Goal: Information Seeking & Learning: Compare options

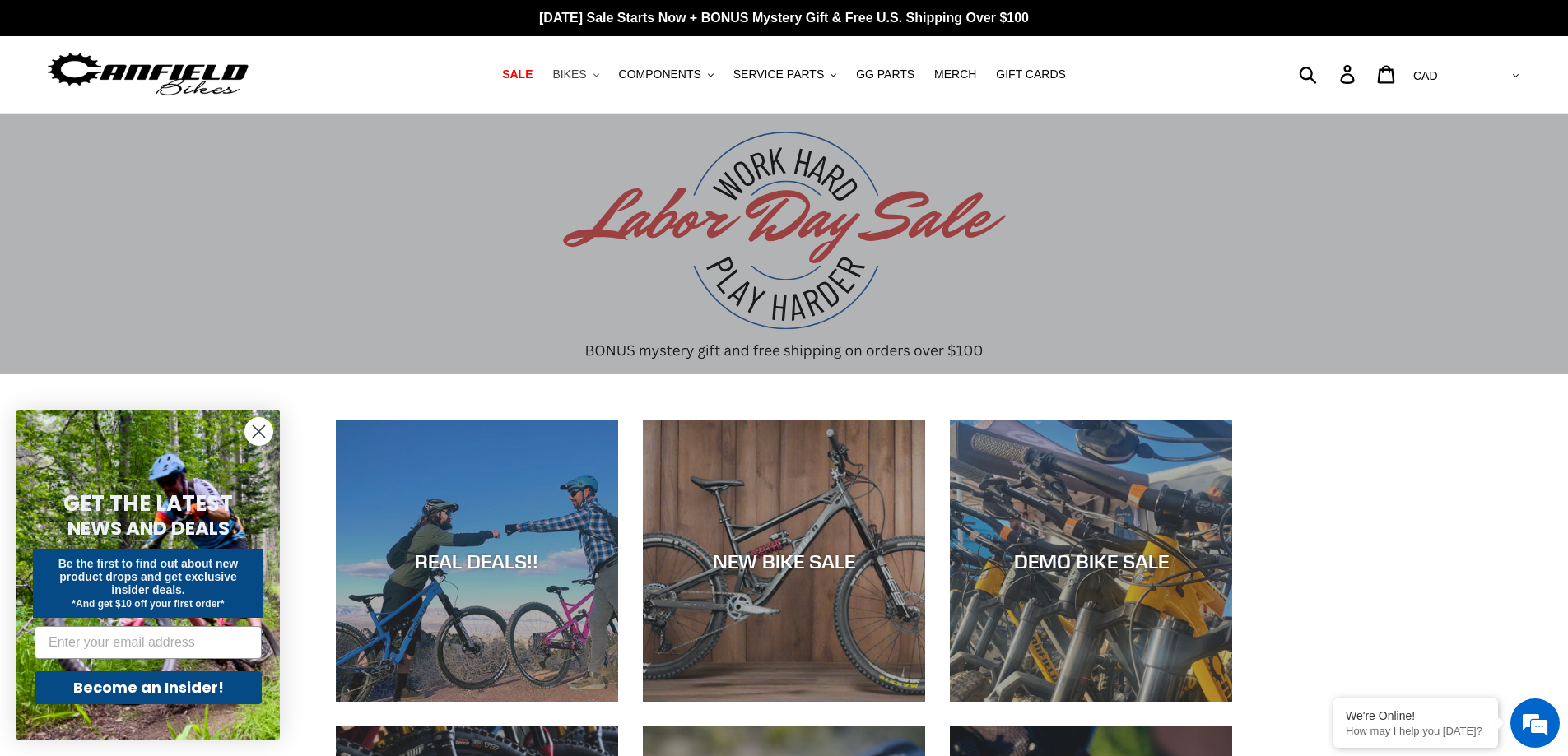
click at [586, 76] on span "BIKES" at bounding box center [569, 74] width 34 height 14
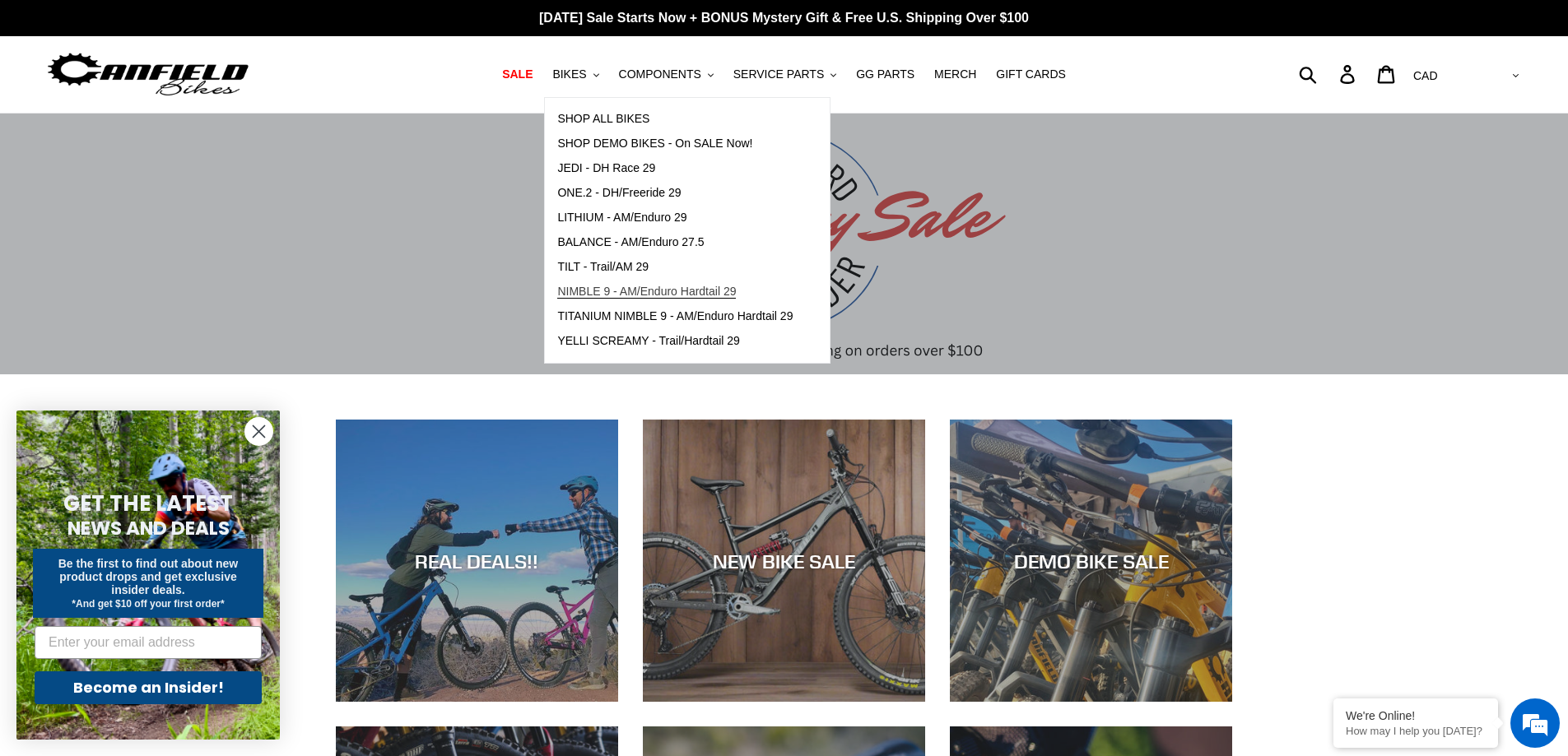
click at [672, 298] on span "NIMBLE 9 - AM/Enduro Hardtail 29" at bounding box center [646, 292] width 179 height 14
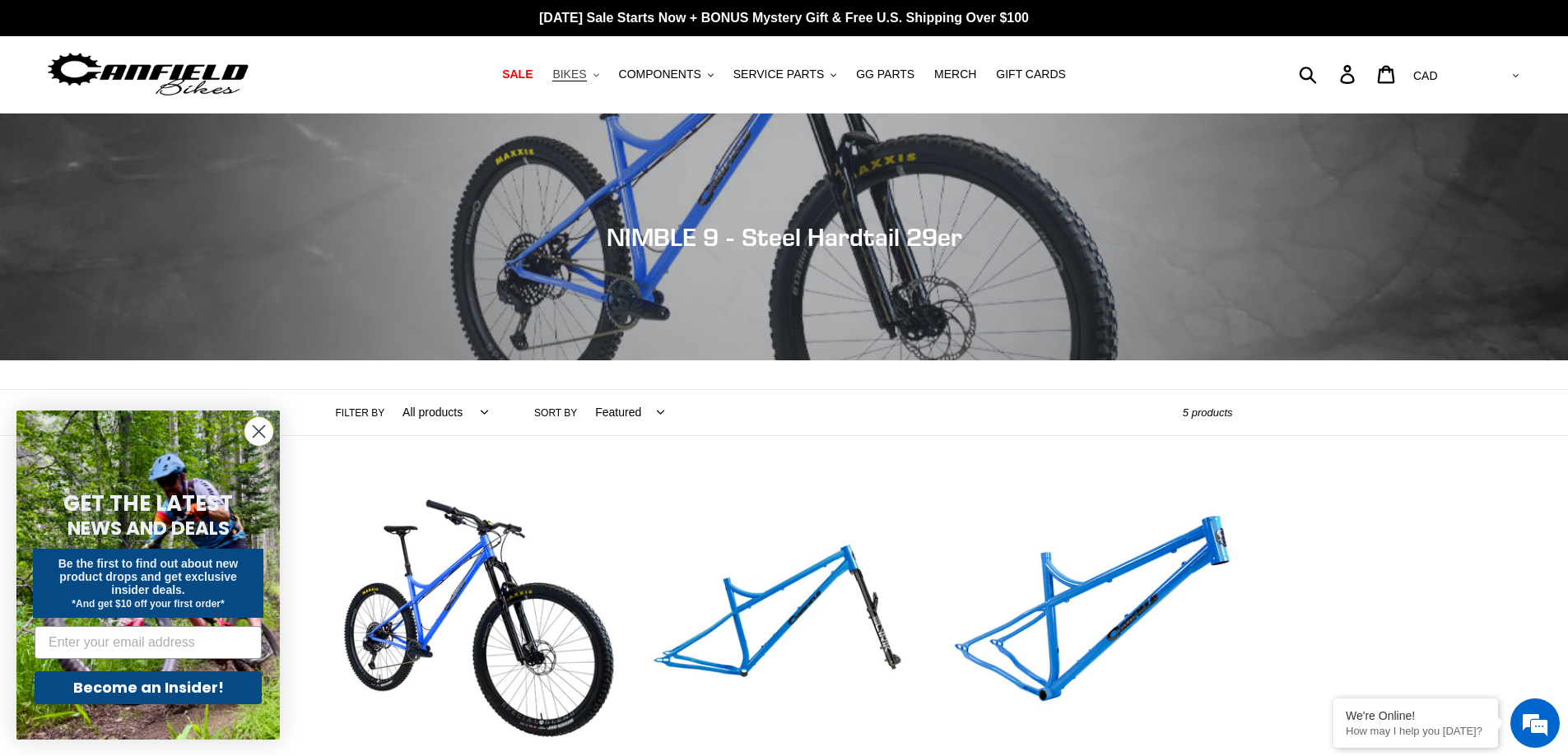
click at [585, 78] on span "BIKES" at bounding box center [569, 74] width 34 height 14
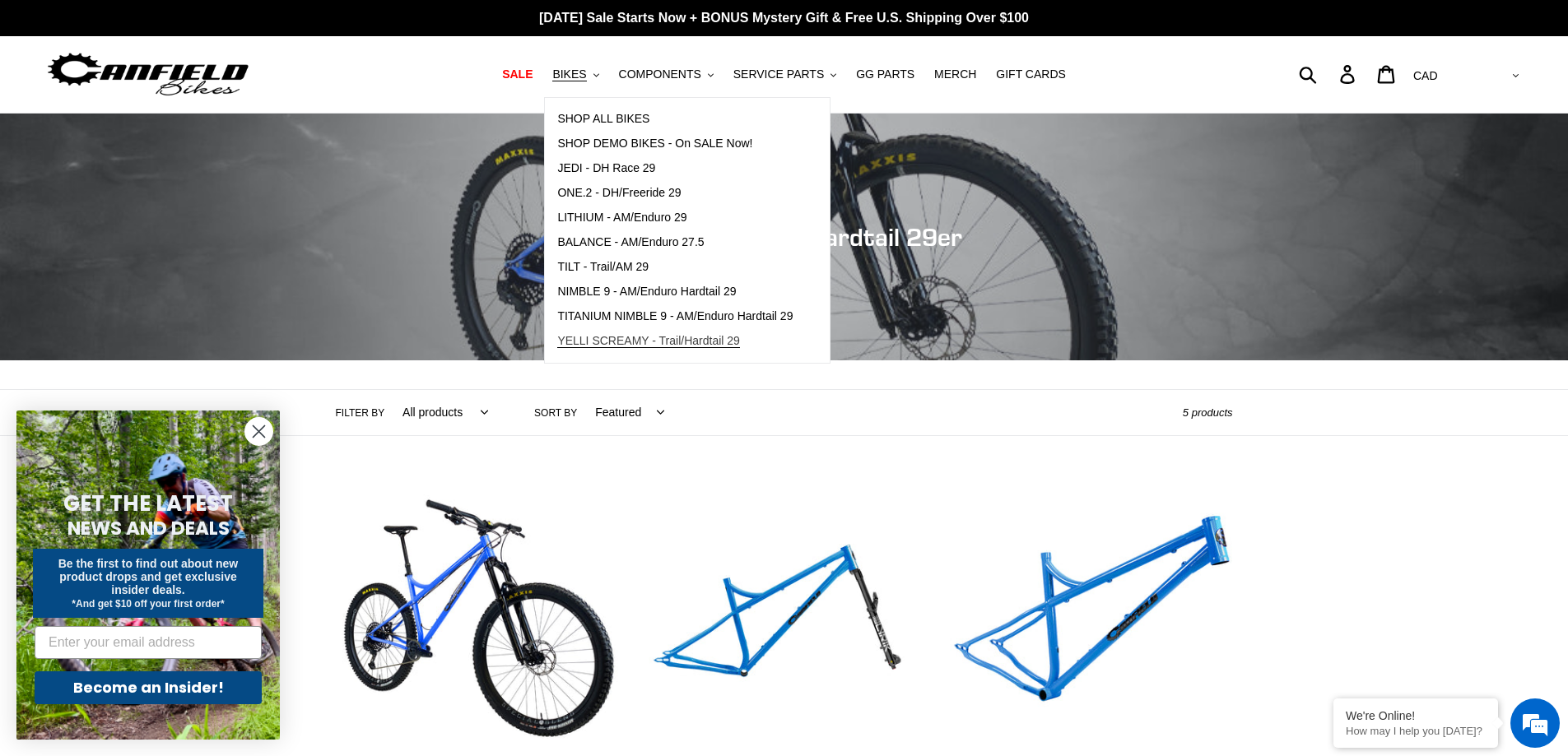
click at [643, 338] on span "YELLI SCREAMY - Trail/Hardtail 29" at bounding box center [648, 341] width 183 height 14
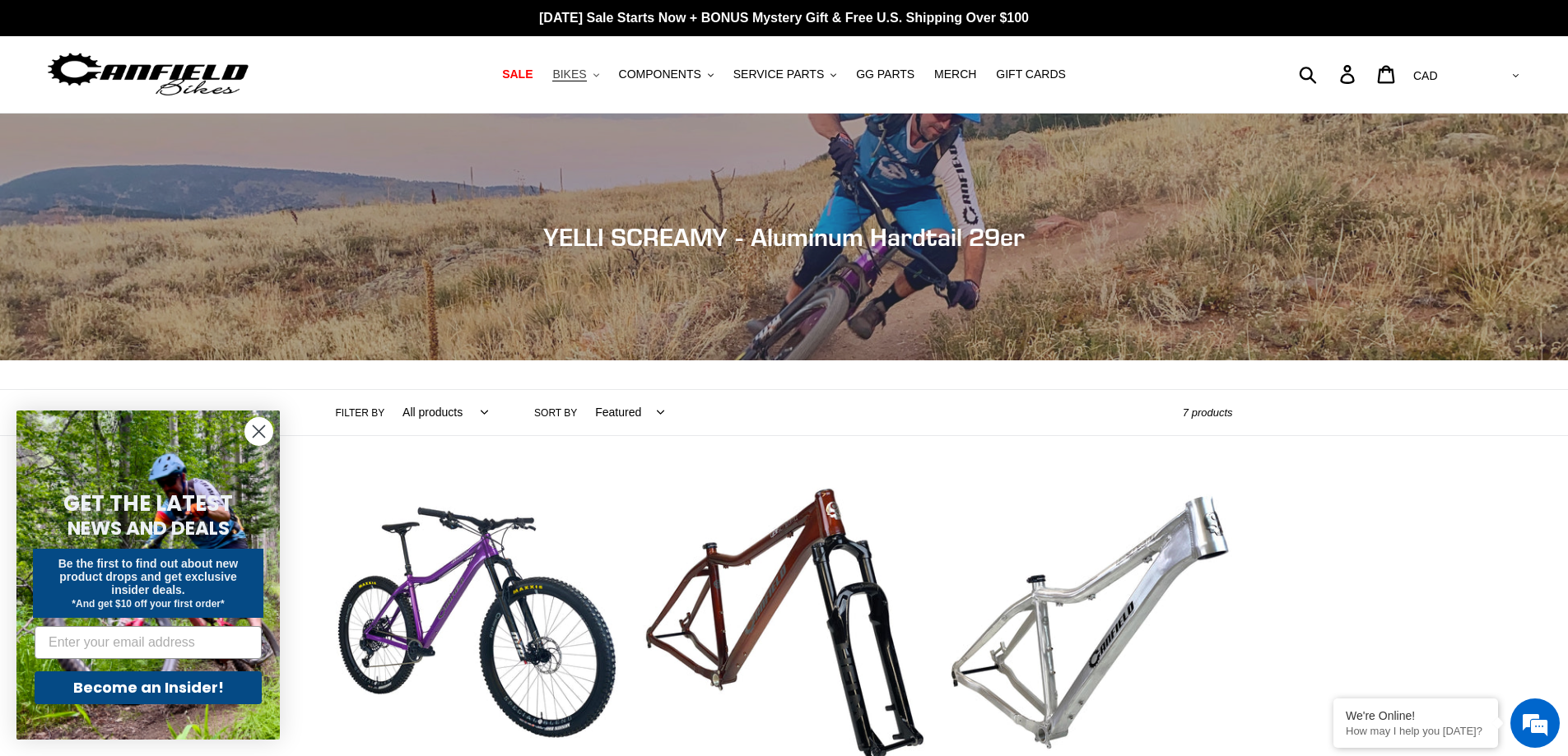
click at [607, 65] on button "BIKES .cls-1{fill:#231f20}" at bounding box center [575, 74] width 62 height 22
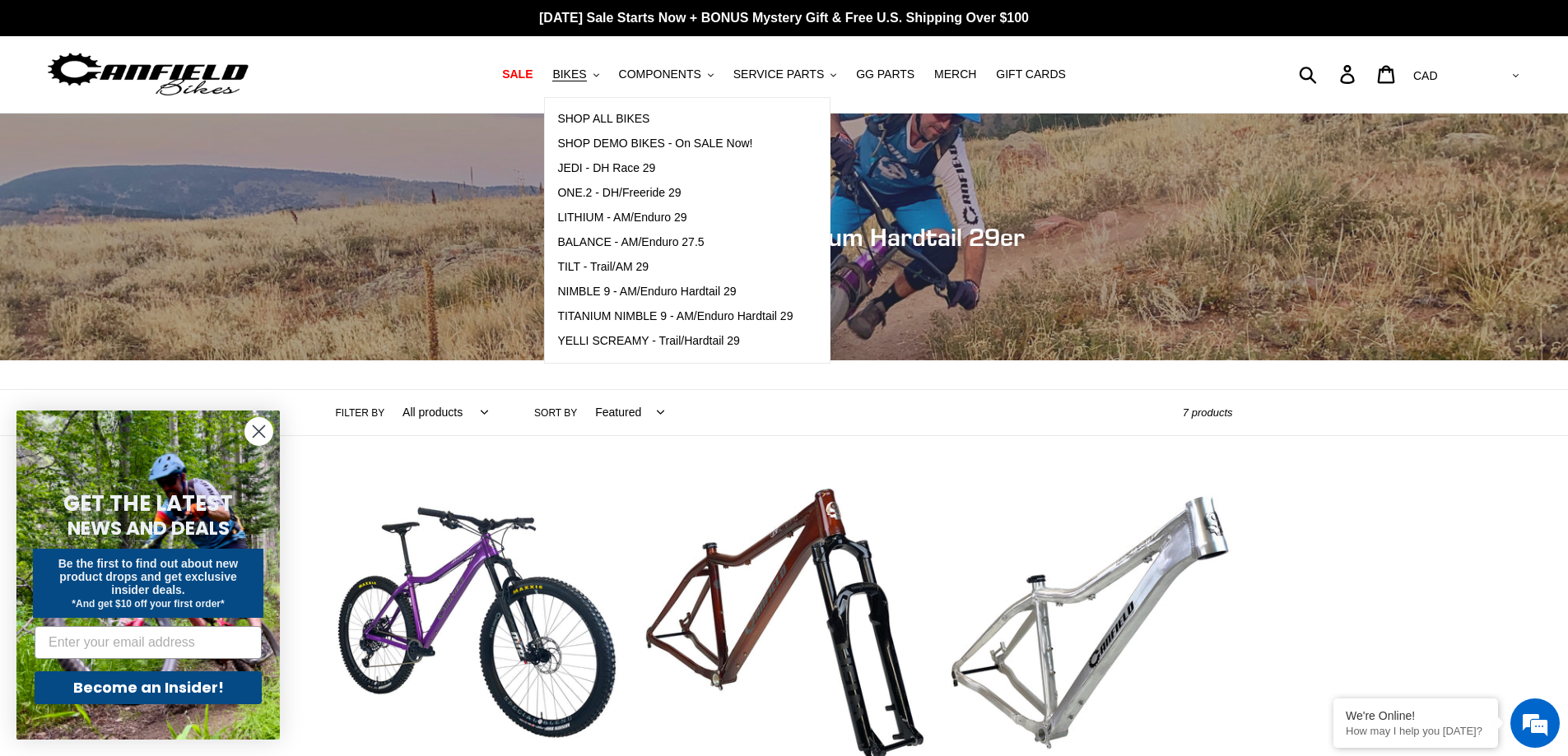
click at [697, 60] on nav "SALE BIKES .cls-1{fill:#231f20} SHOP ALL BIKES SHOP DEMO BIKES - On SALE Now! J…" at bounding box center [784, 74] width 739 height 76
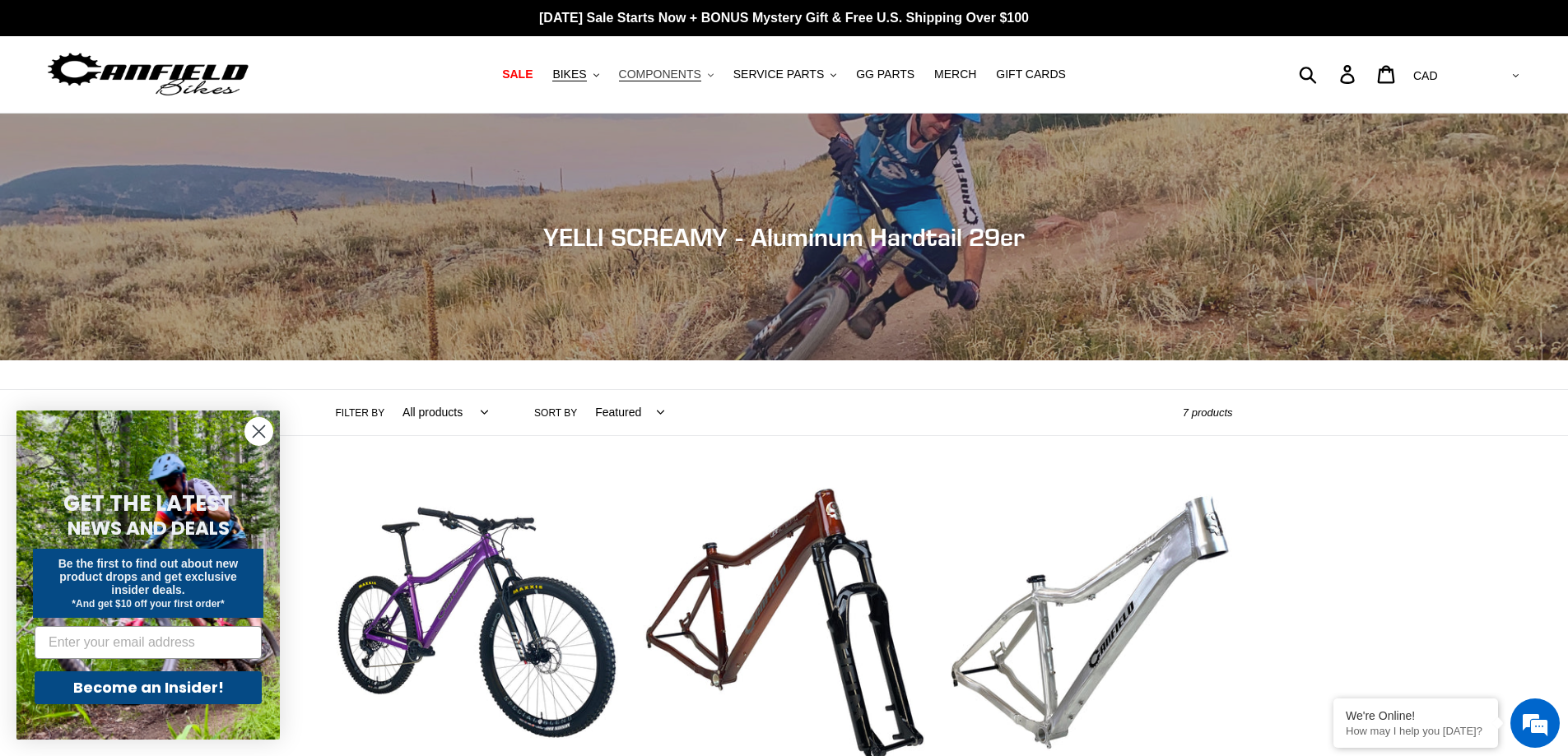
click at [701, 71] on span "COMPONENTS" at bounding box center [659, 74] width 82 height 14
